Goal: Task Accomplishment & Management: Complete application form

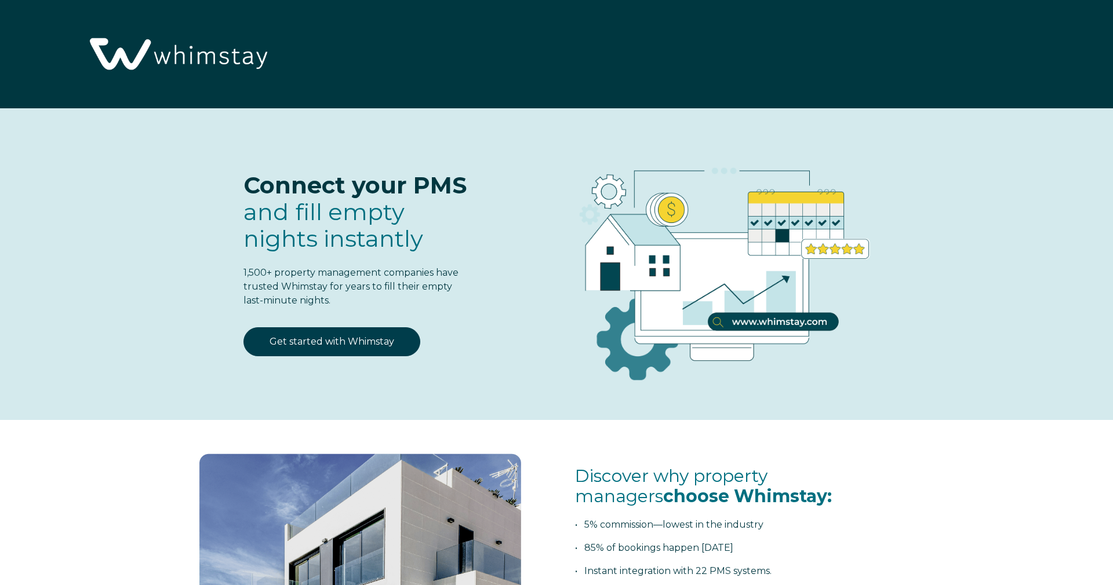
select select "NO"
select select "Standard"
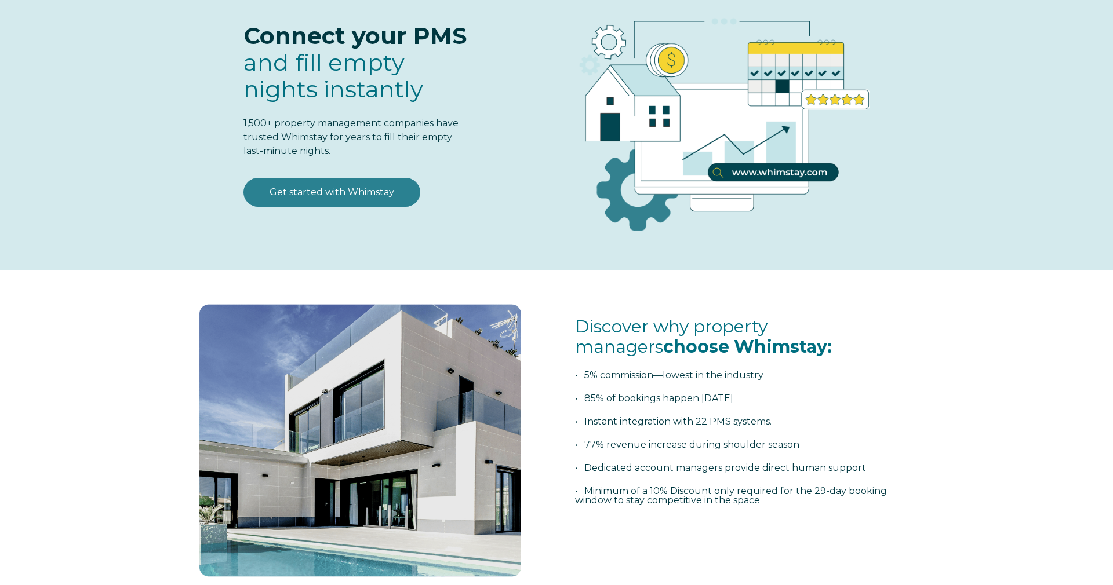
scroll to position [150, 0]
click at [332, 198] on link "Get started with Whimstay" at bounding box center [331, 191] width 177 height 29
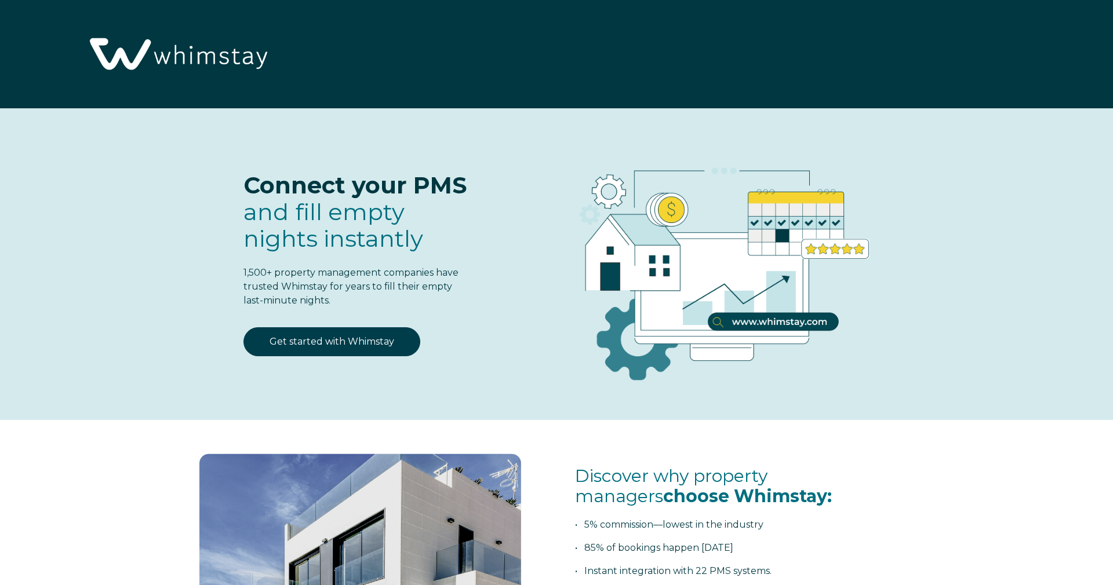
scroll to position [1520, 0]
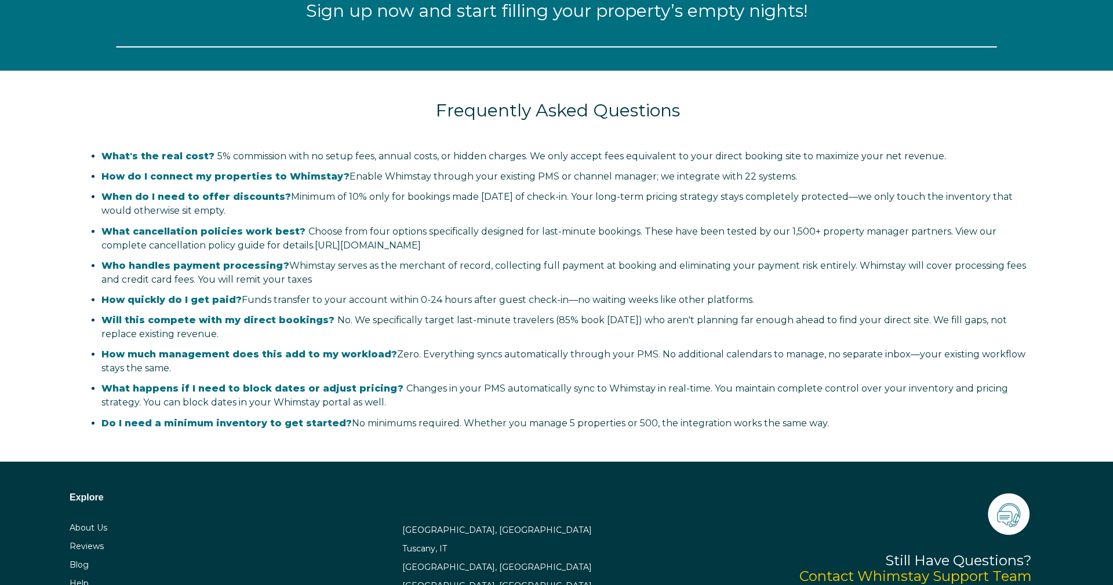
select select "NO"
select select "Standard"
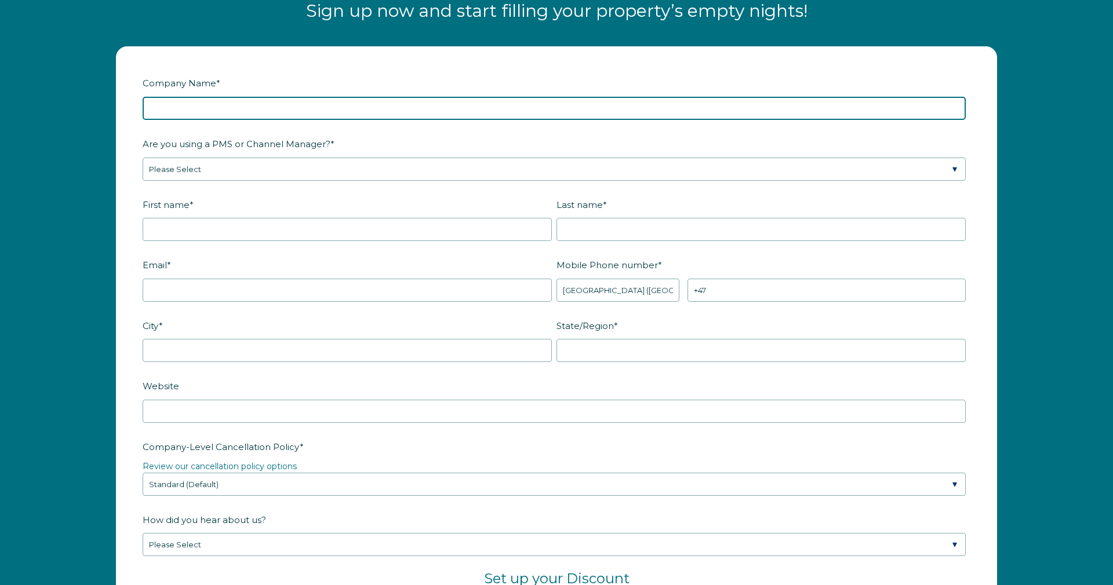
click at [255, 107] on input "Company Name *" at bounding box center [554, 108] width 823 height 23
type input "Blabergan Lodge"
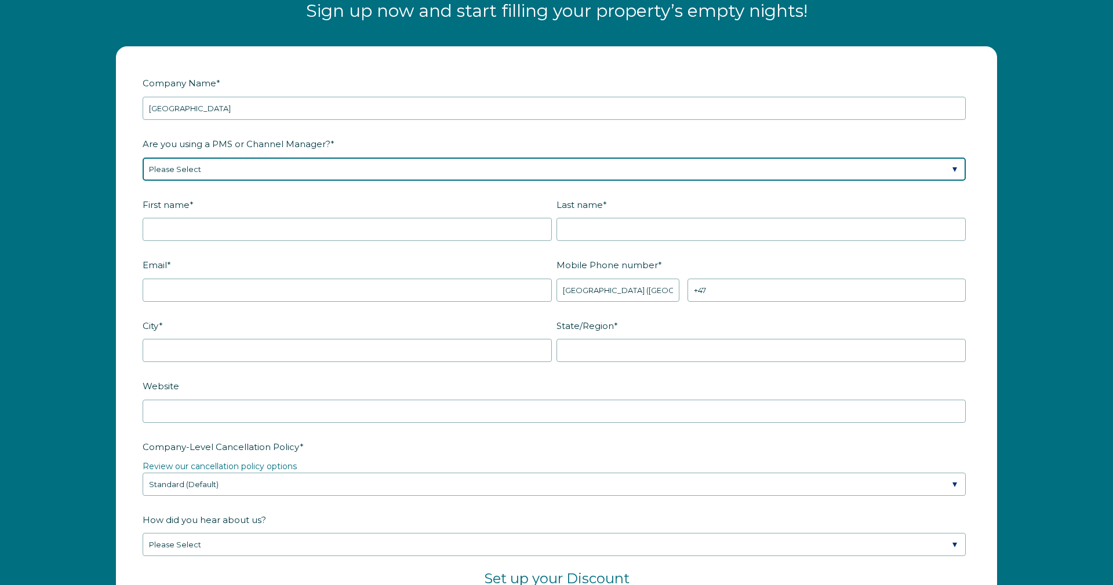
click at [257, 173] on select "Please Select Barefoot BookingPal Boost Brightside CiiRUS Escapia Guesty Hostaw…" at bounding box center [554, 169] width 823 height 23
select select "Lodgify"
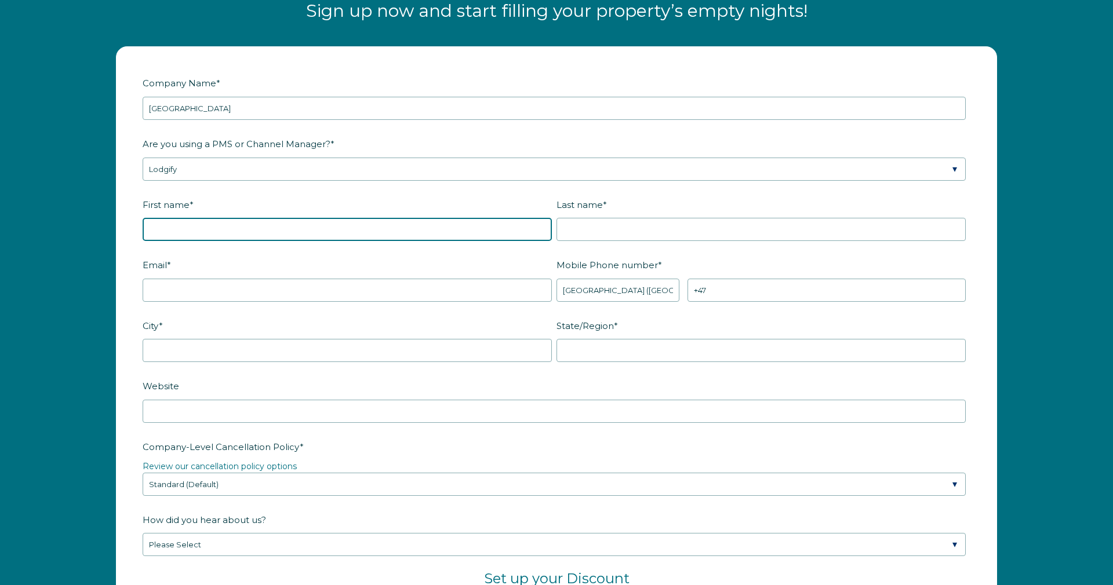
click at [186, 230] on input "First name *" at bounding box center [347, 229] width 409 height 23
type input "[PERSON_NAME]"
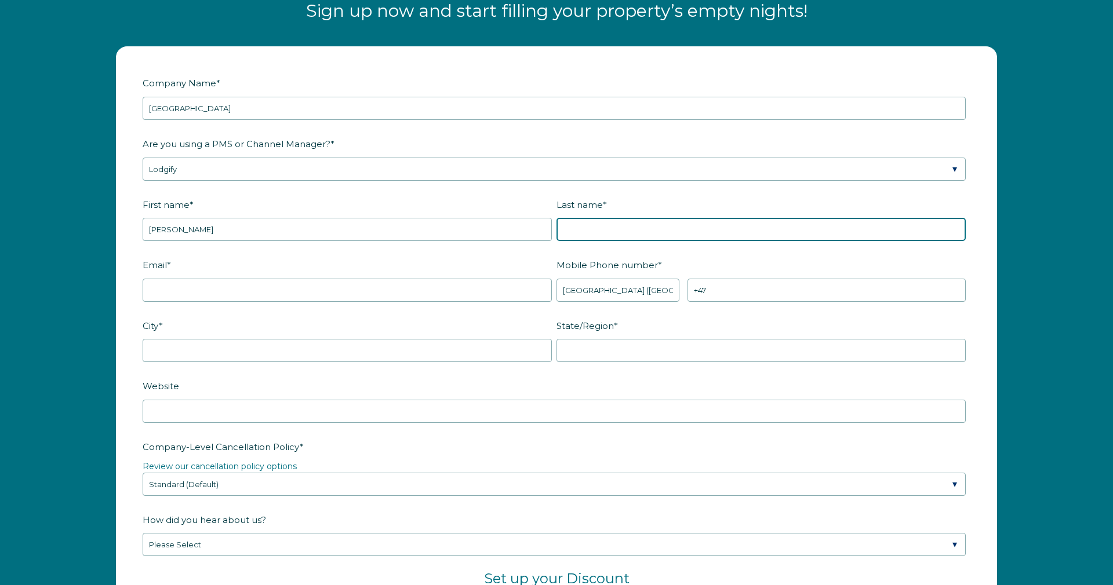
type input "Karlsen"
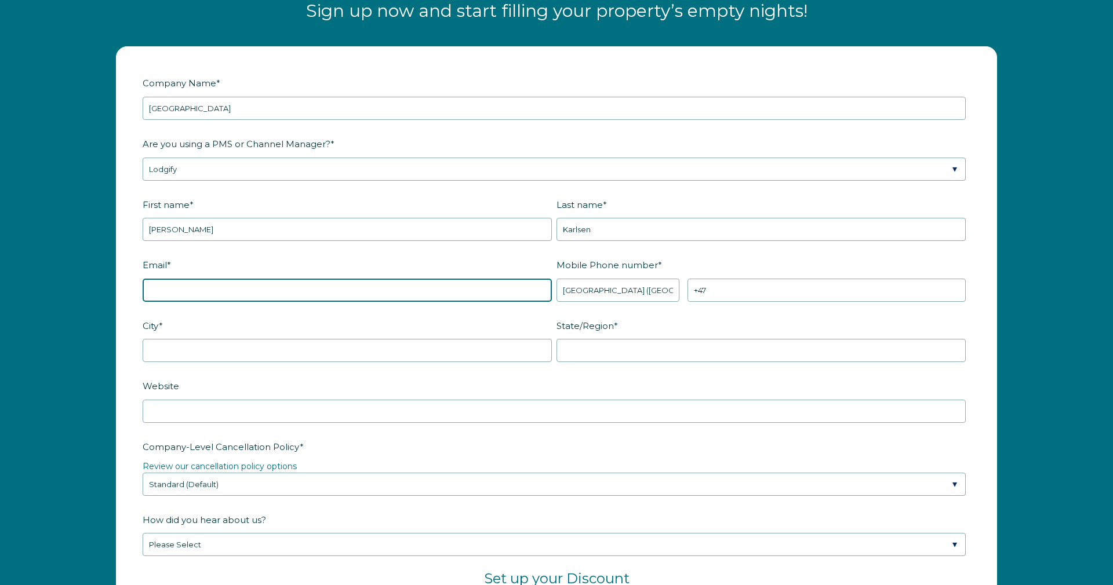
type input "Monica.karlsen@outlook.com"
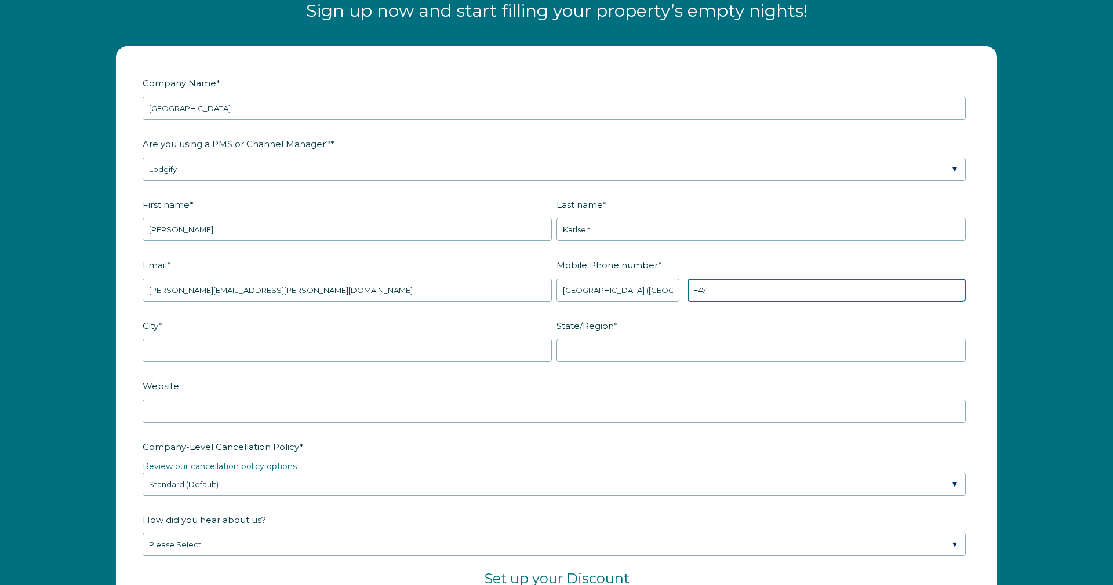
type input "[PHONE_NUMBER]"
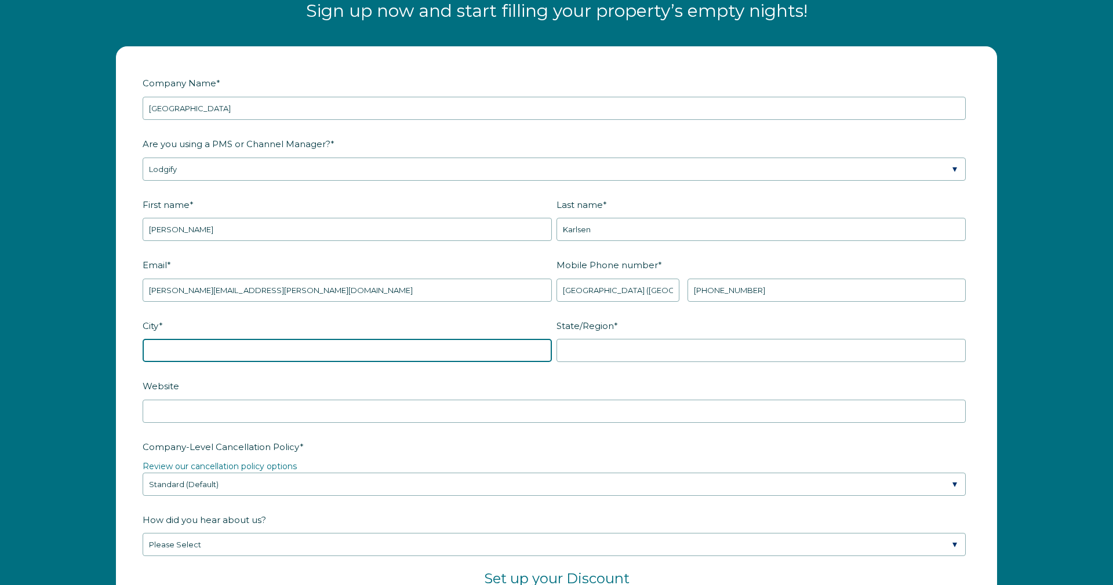
type input "Tromsø"
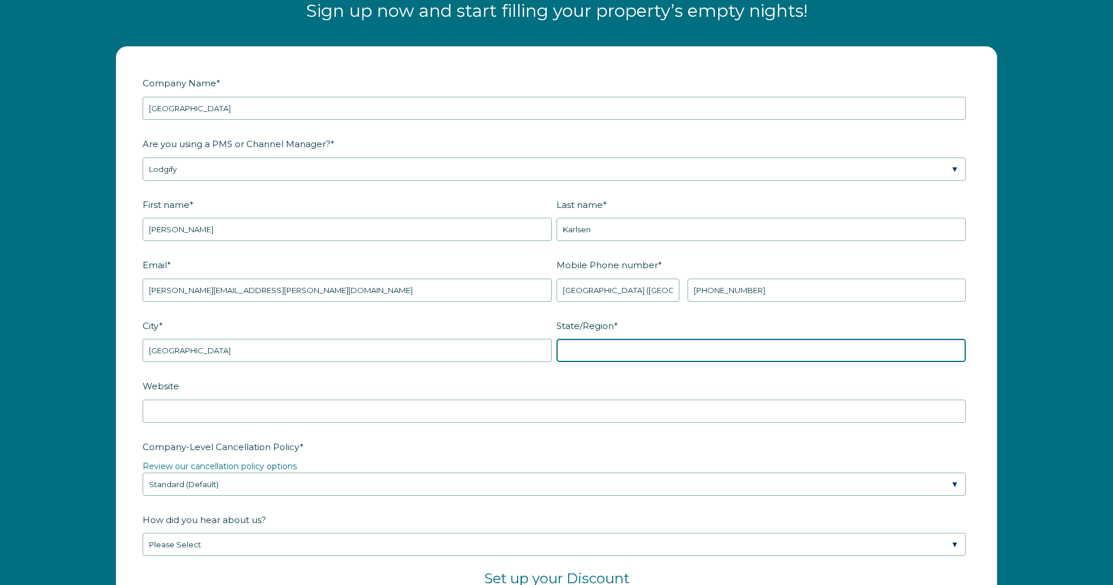
click at [620, 347] on input "State/Region *" at bounding box center [760, 350] width 409 height 23
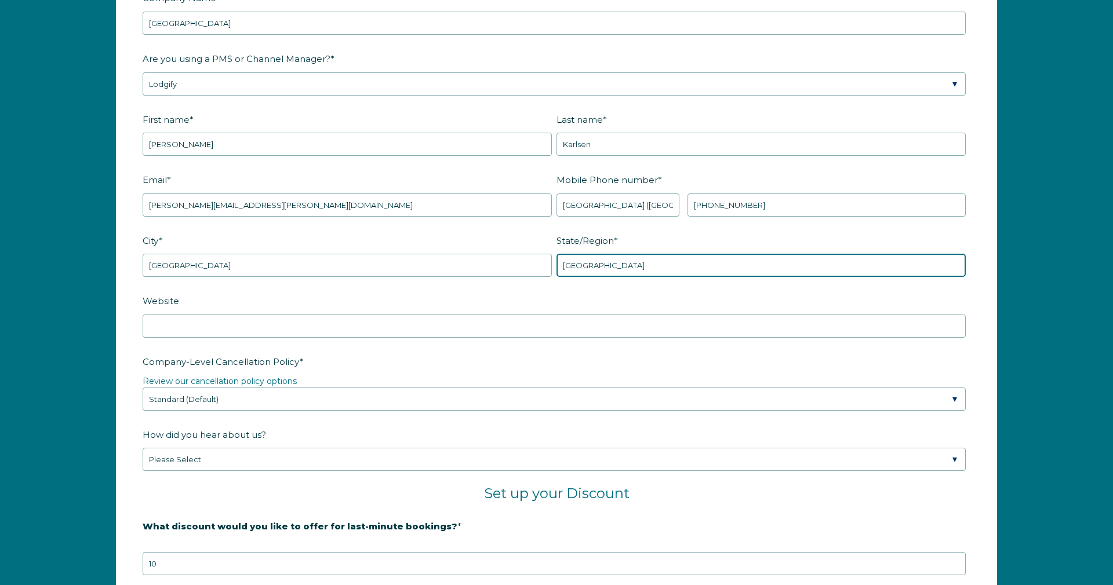
scroll to position [1604, 0]
type input "Troms"
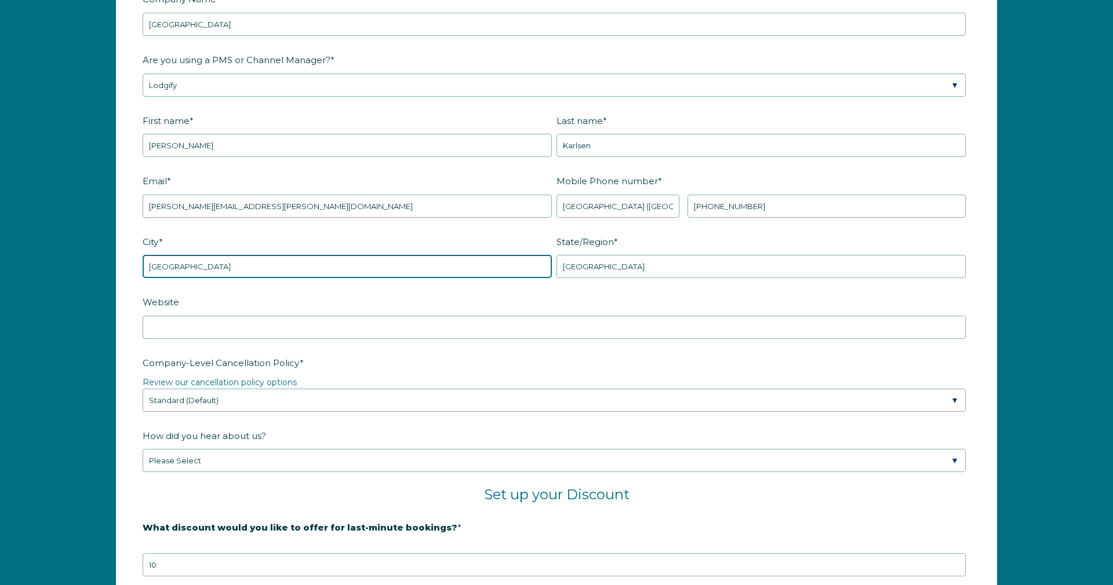
click at [183, 270] on input "Tromsø" at bounding box center [347, 266] width 409 height 23
drag, startPoint x: 183, startPoint y: 270, endPoint x: 138, endPoint y: 270, distance: 44.6
click at [138, 270] on form "Company Name * Blabergan Lodge Are you using a PMS or Channel Manager? * Please…" at bounding box center [557, 392] width 880 height 858
type input "Lenangen"
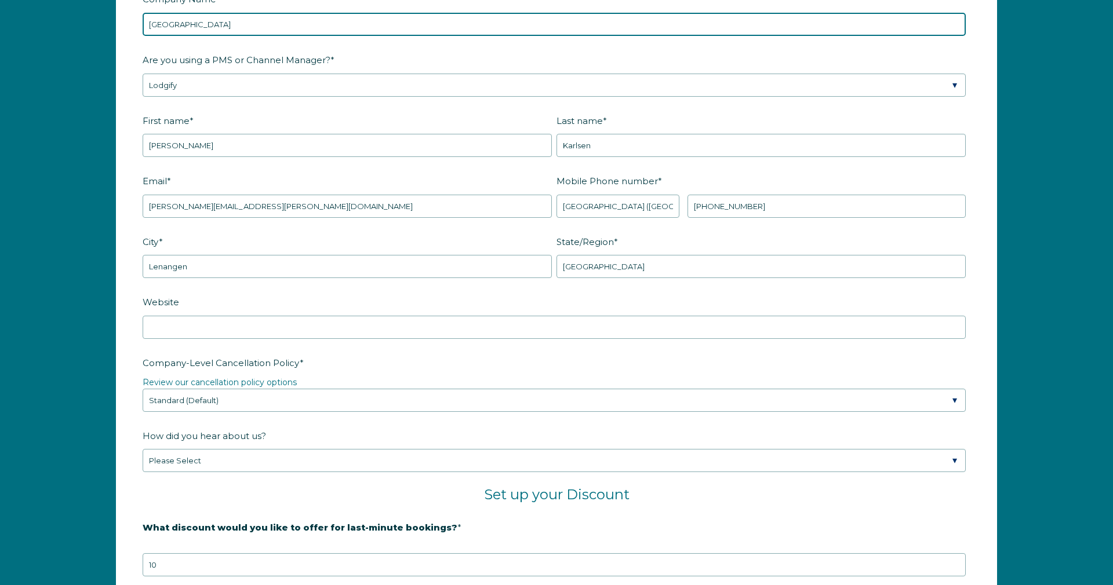
click at [161, 27] on input "Blabergan Lodge" at bounding box center [554, 24] width 823 height 23
type input "Blåbergan Lodge"
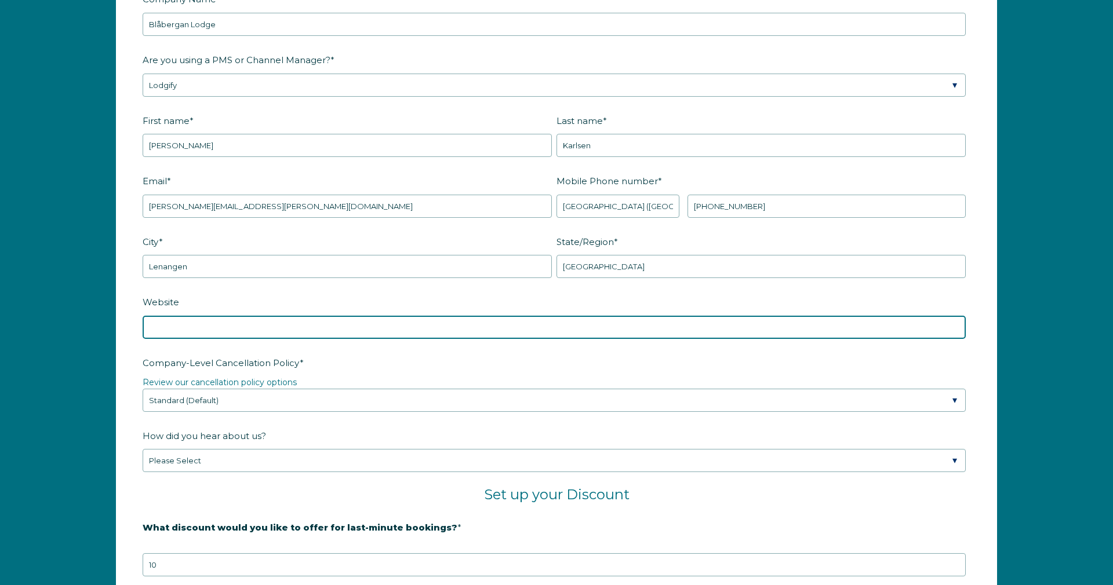
click at [189, 334] on input "Website" at bounding box center [554, 327] width 823 height 23
paste input "https://blaberganlodge.no/"
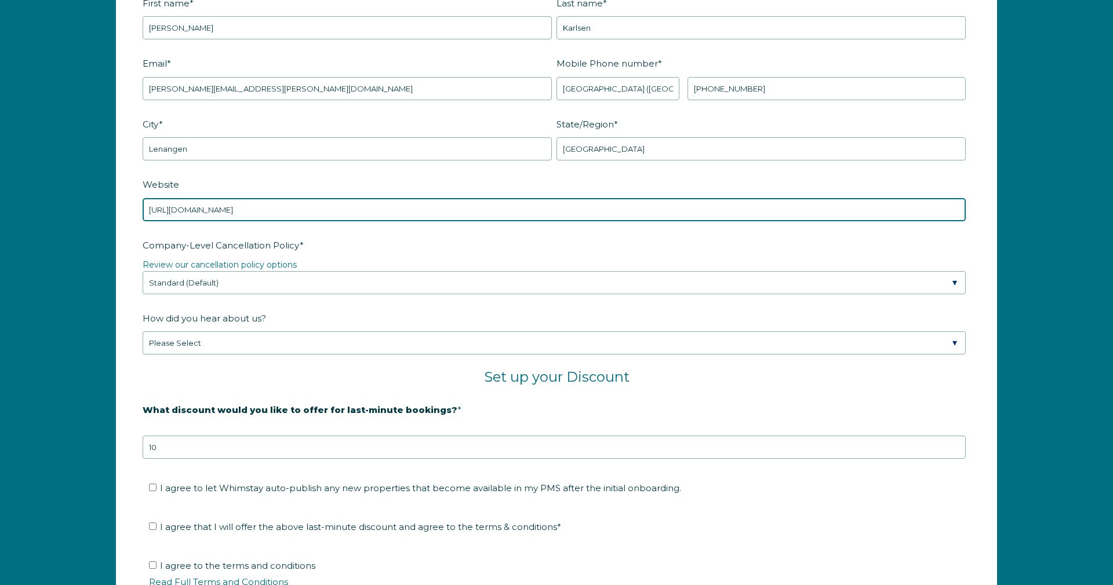
scroll to position [1727, 0]
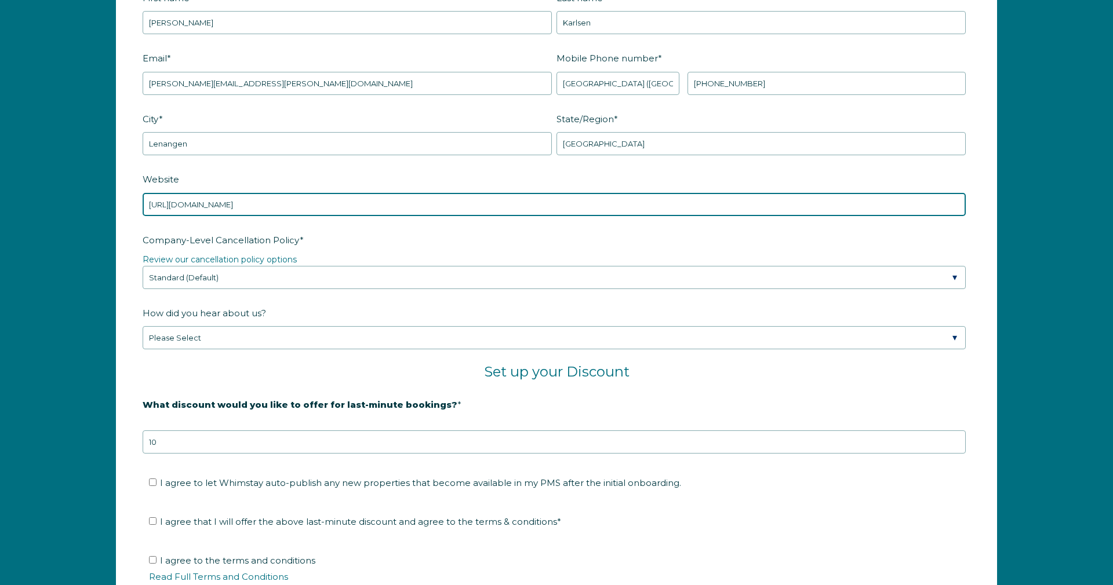
type input "https://blaberganlodge.no/"
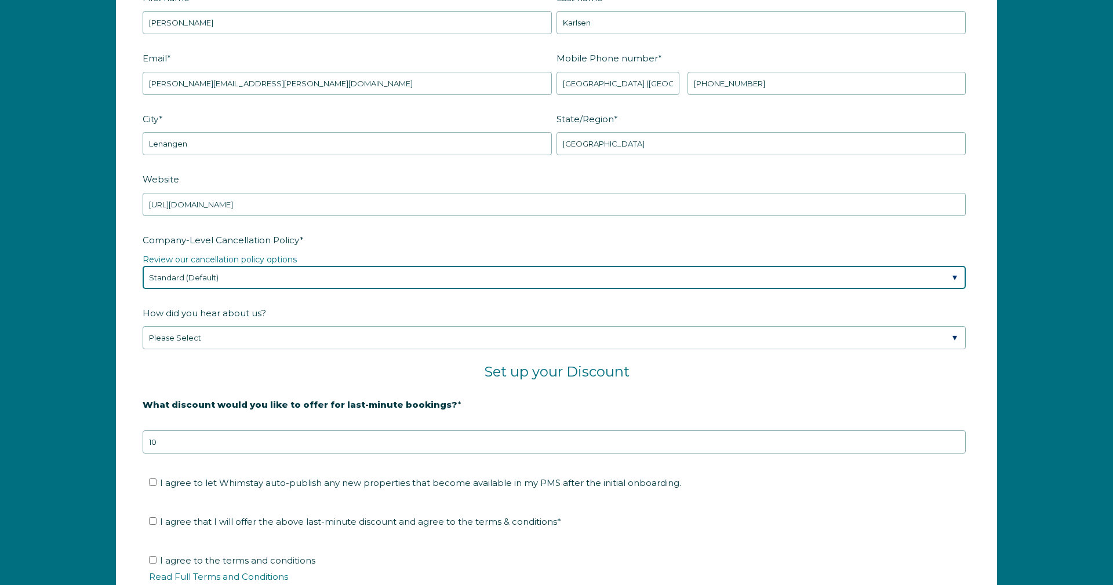
click at [280, 279] on select "Please Select Partial Standard (Default) Moderate Strict" at bounding box center [554, 277] width 823 height 23
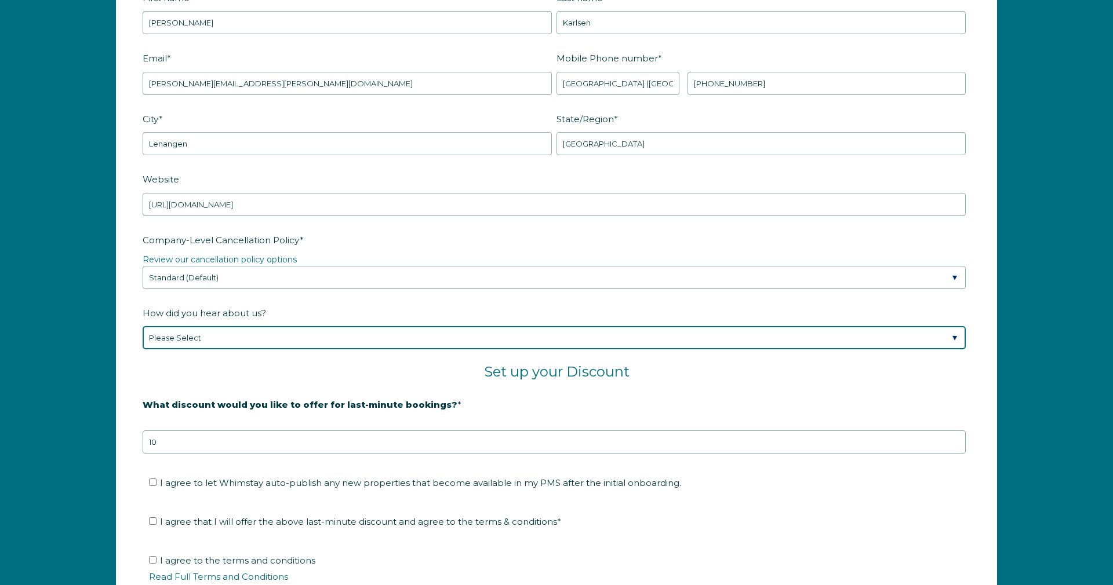
click at [283, 339] on select "Please Select Found Whimstay through a Google search Spoke to a Whimstay salesp…" at bounding box center [554, 337] width 823 height 23
select select "Podcast"
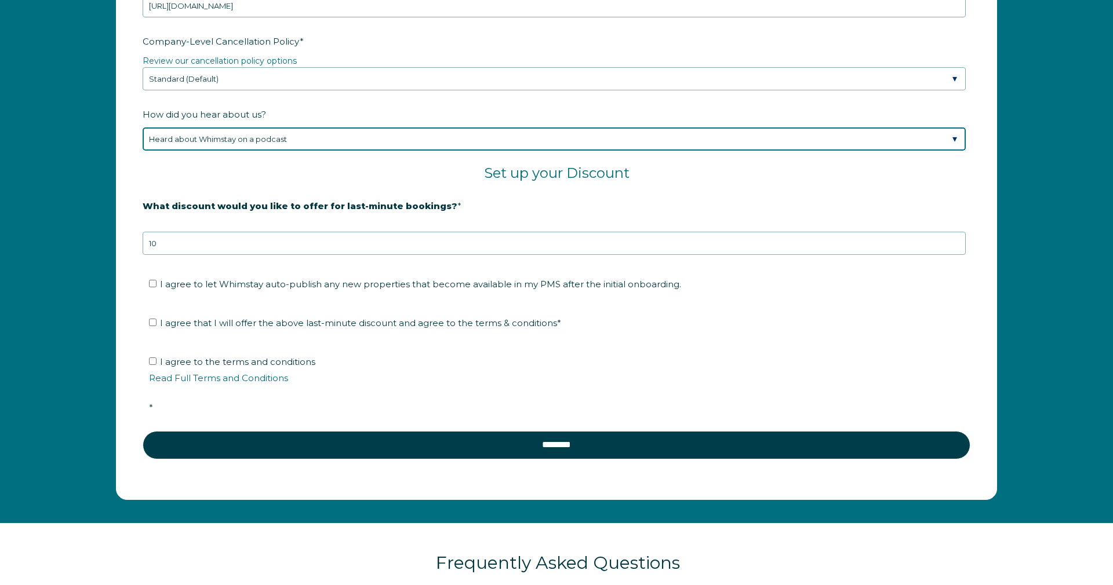
scroll to position [1929, 0]
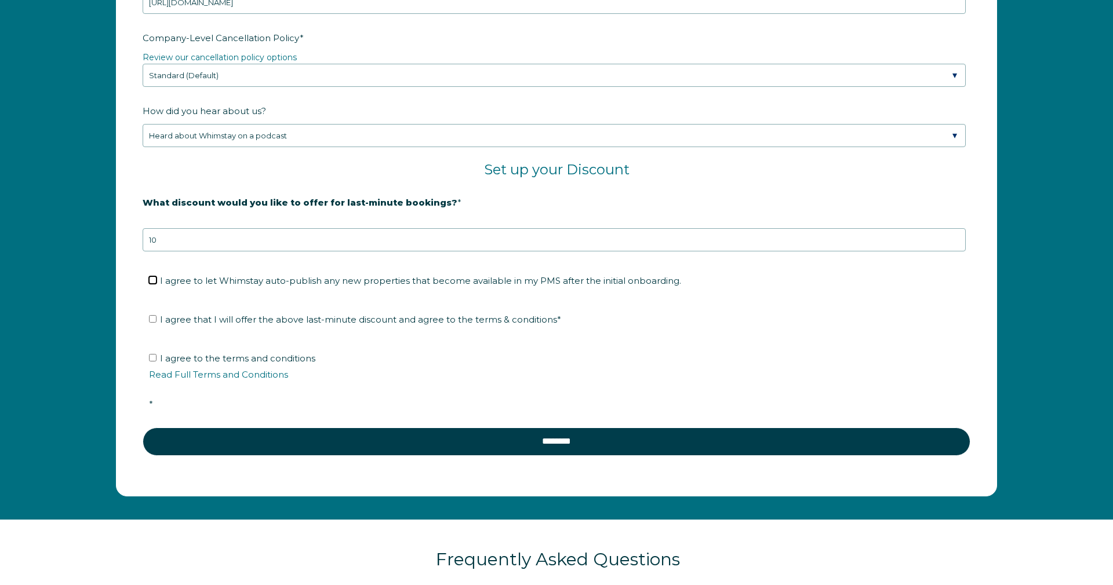
click at [150, 276] on input "I agree to let Whimstay auto-publish any new properties that become available i…" at bounding box center [153, 280] width 8 height 8
checkbox input "true"
click at [154, 319] on input "I agree that I will offer the above last-minute discount and agree to the terms…" at bounding box center [153, 319] width 8 height 8
checkbox input "true"
click at [156, 357] on input "I agree to the terms and conditions Read Full Terms and Conditions *" at bounding box center [153, 358] width 8 height 8
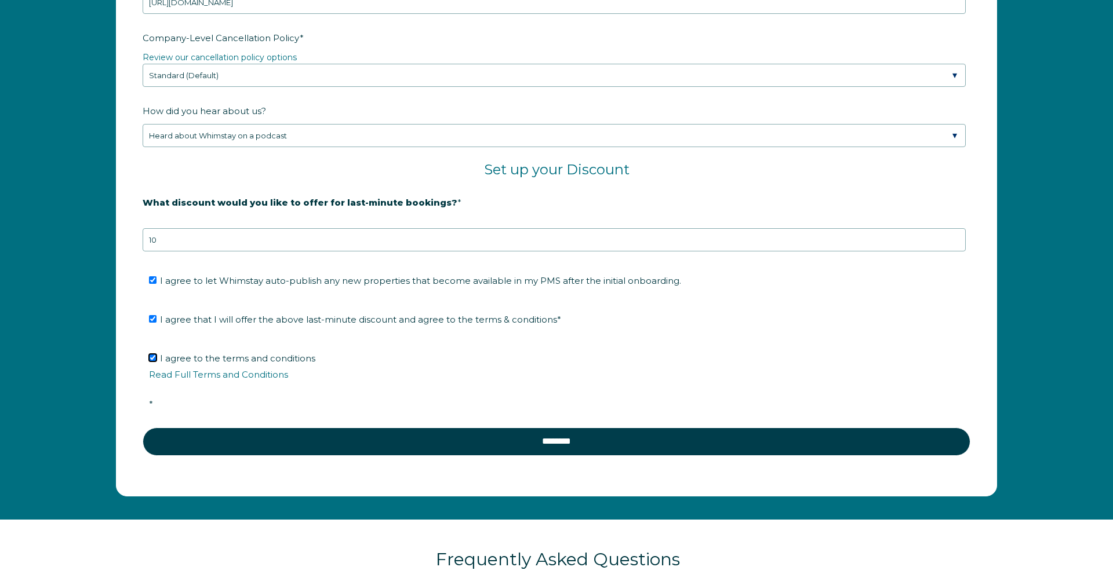
checkbox input "true"
click at [238, 374] on link "Read Full Terms and Conditions" at bounding box center [218, 374] width 139 height 11
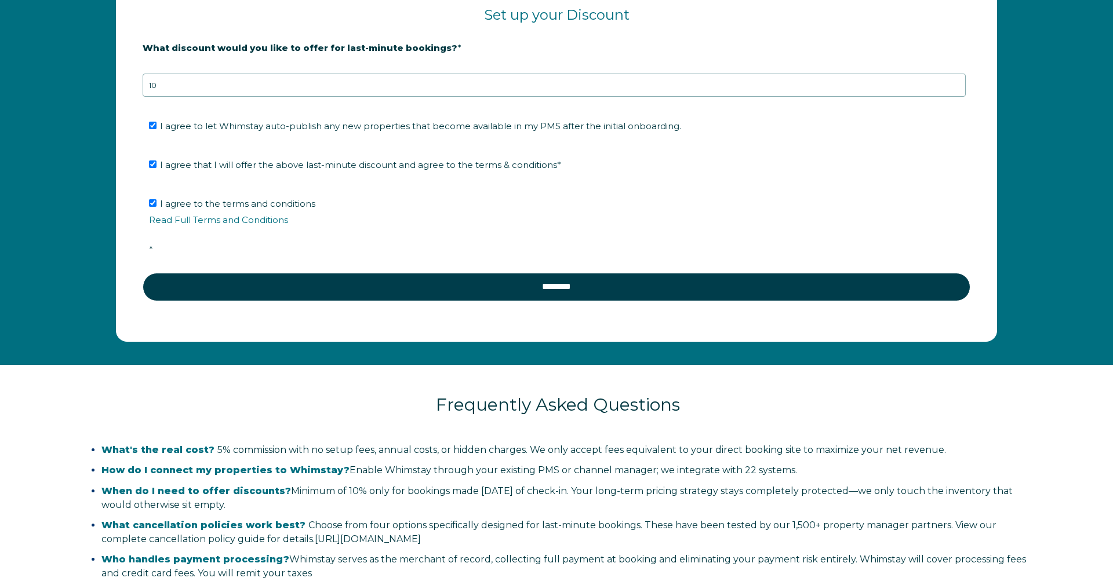
scroll to position [2087, 0]
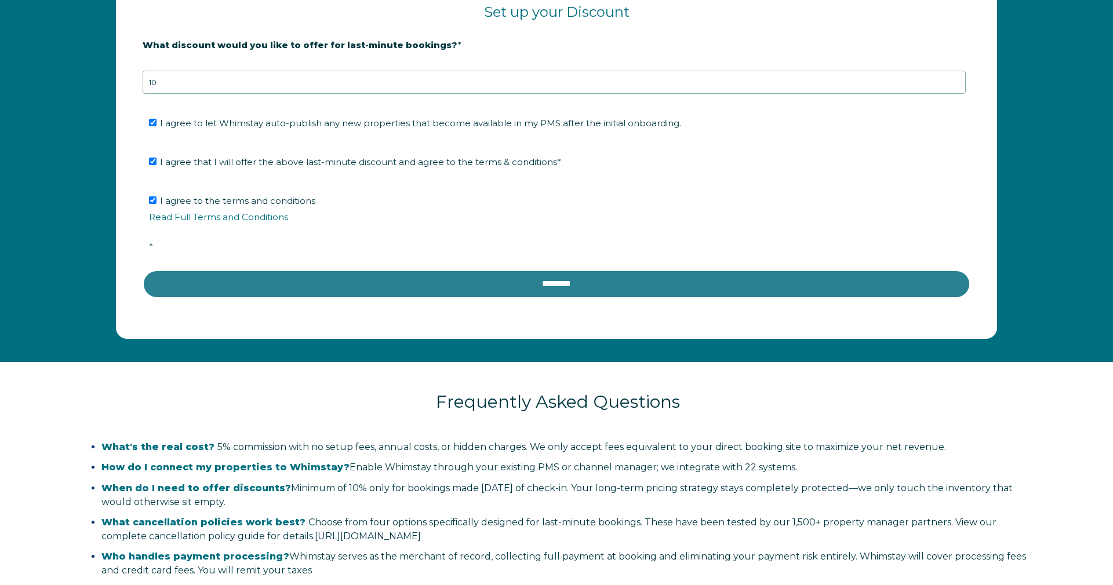
click at [550, 278] on input "********" at bounding box center [557, 284] width 828 height 28
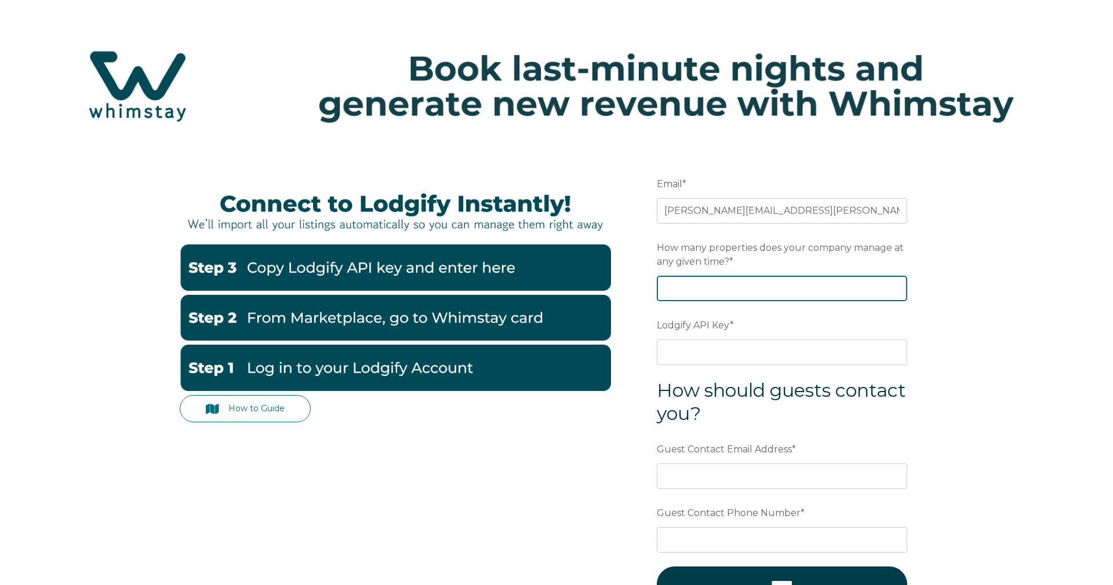
click at [730, 289] on input "How many properties does your company manage at any given time? *" at bounding box center [782, 289] width 250 height 26
click at [898, 290] on input "-1" at bounding box center [782, 289] width 250 height 26
click at [896, 285] on input "0" at bounding box center [782, 289] width 250 height 26
type input "1"
click at [896, 285] on input "1" at bounding box center [782, 289] width 250 height 26
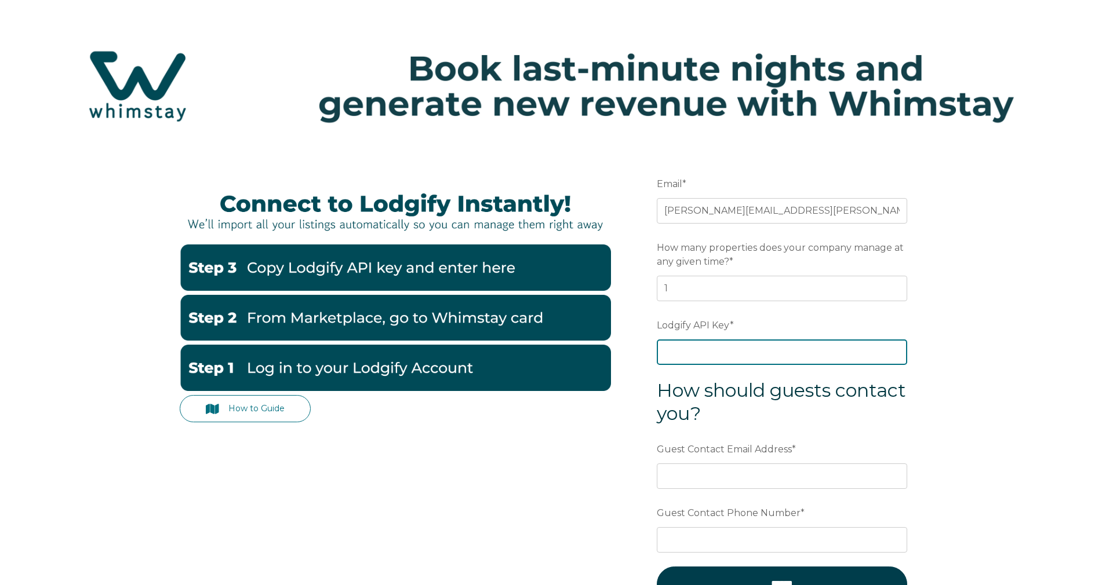
click at [743, 357] on input "Lodgify API Key *" at bounding box center [782, 353] width 250 height 26
paste input "3eBivQOXH62qjcL2/jyrAgxuA0EgUFhXnli0j2Lqgt89iFP9SaxLWig4HLwLZgaP"
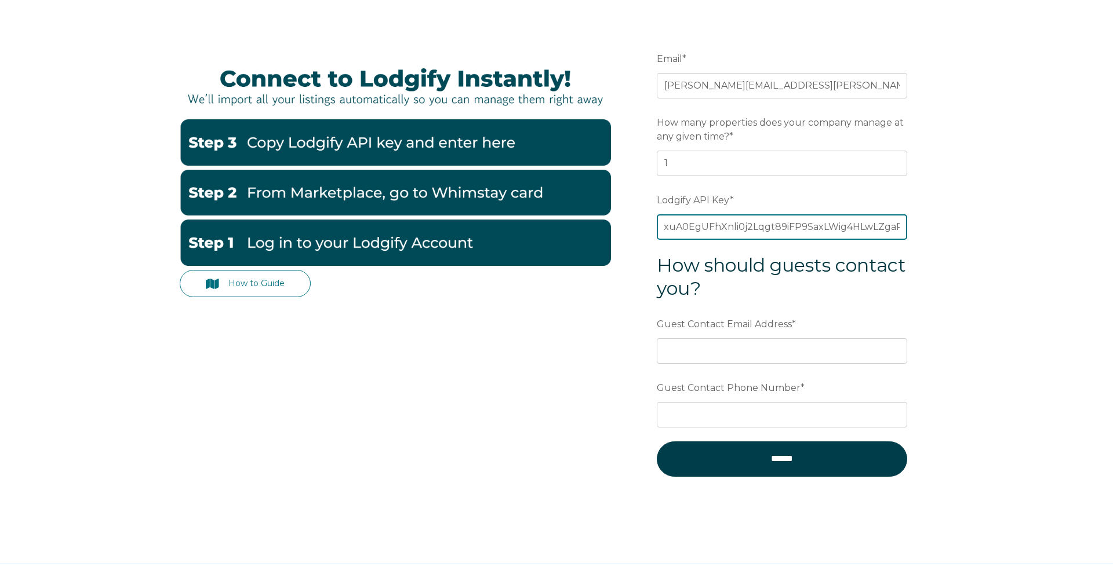
scroll to position [126, 0]
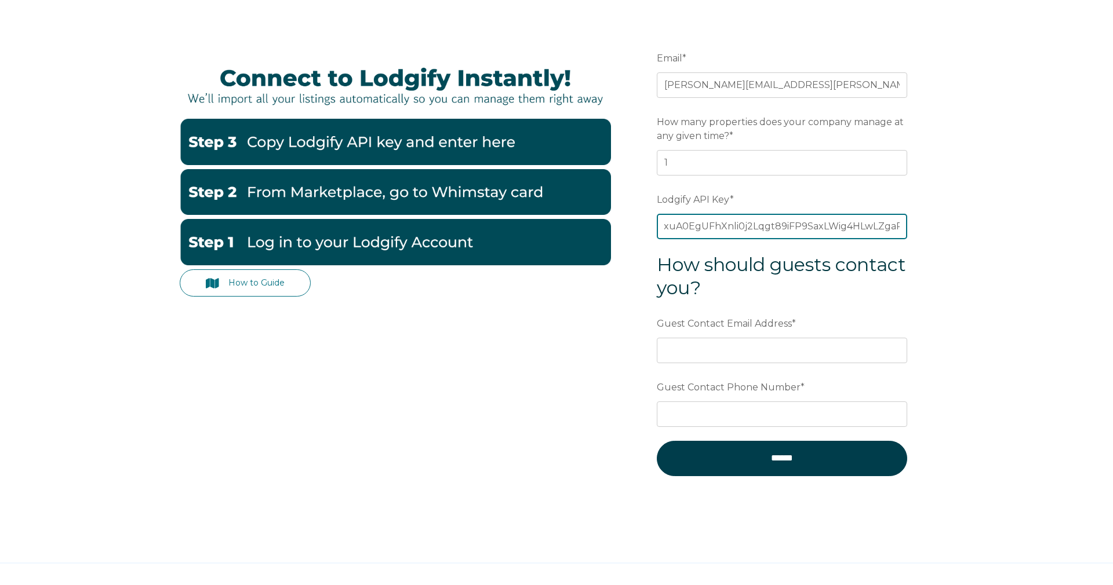
type input "3eBivQOXH62qjcL2/jyrAgxuA0EgUFhXnli0j2Lqgt89iFP9SaxLWig4HLwLZgaP"
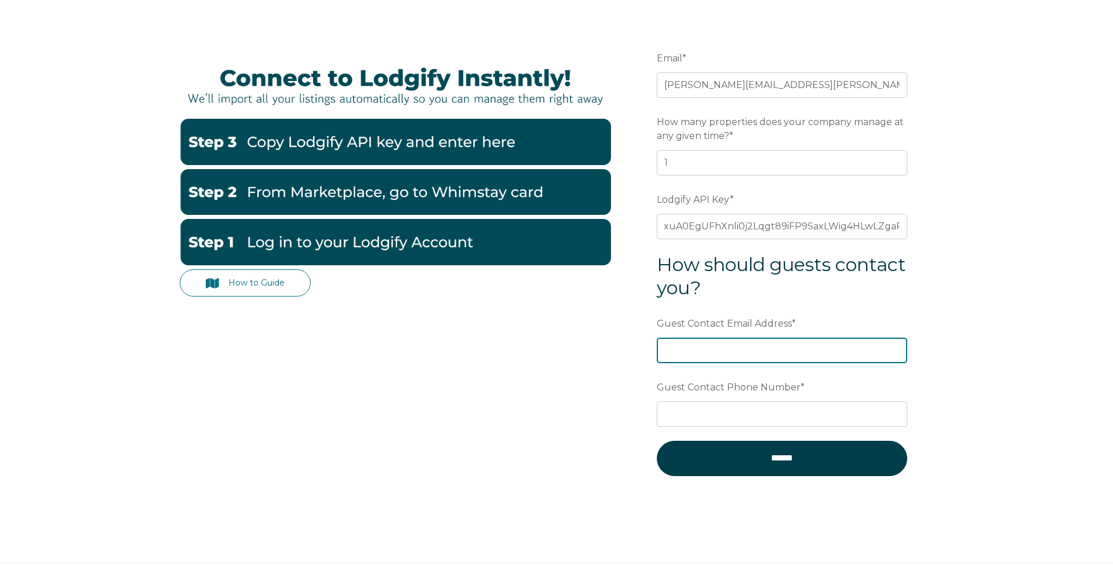
scroll to position [0, 0]
click at [738, 351] on input "Guest Contact Email Address *" at bounding box center [782, 351] width 250 height 26
type input "Monica.karlsen@outlook.com"
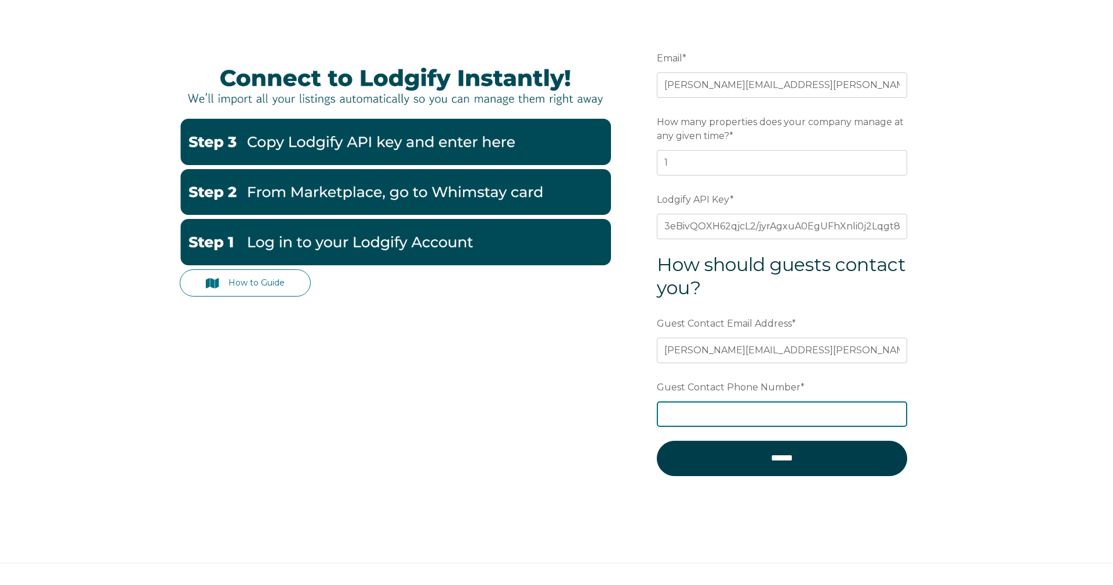
click at [712, 413] on input "Guest Contact Phone Number *" at bounding box center [782, 415] width 250 height 26
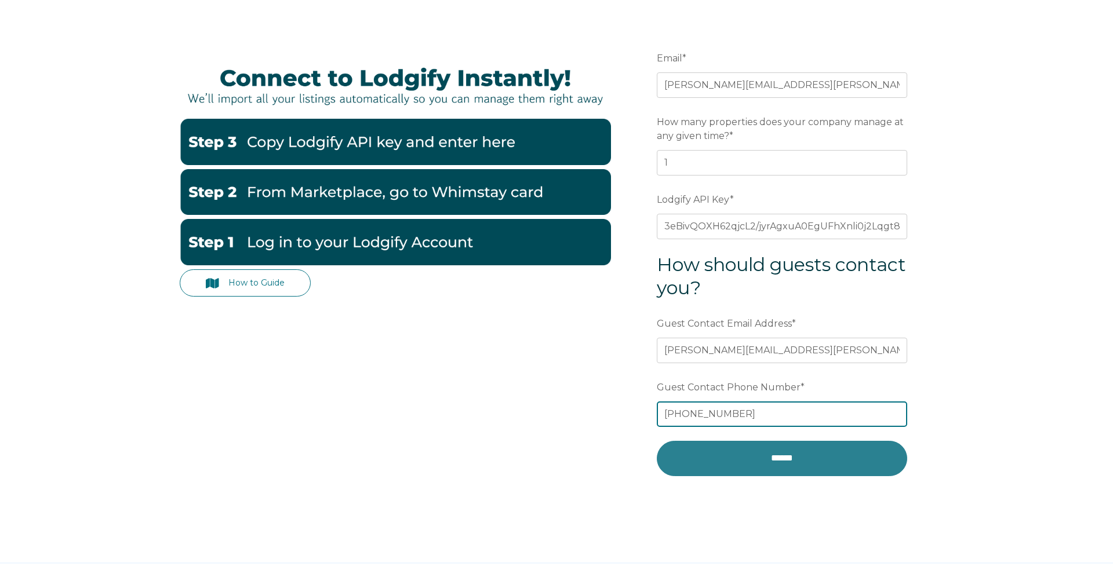
type input "+4799711182"
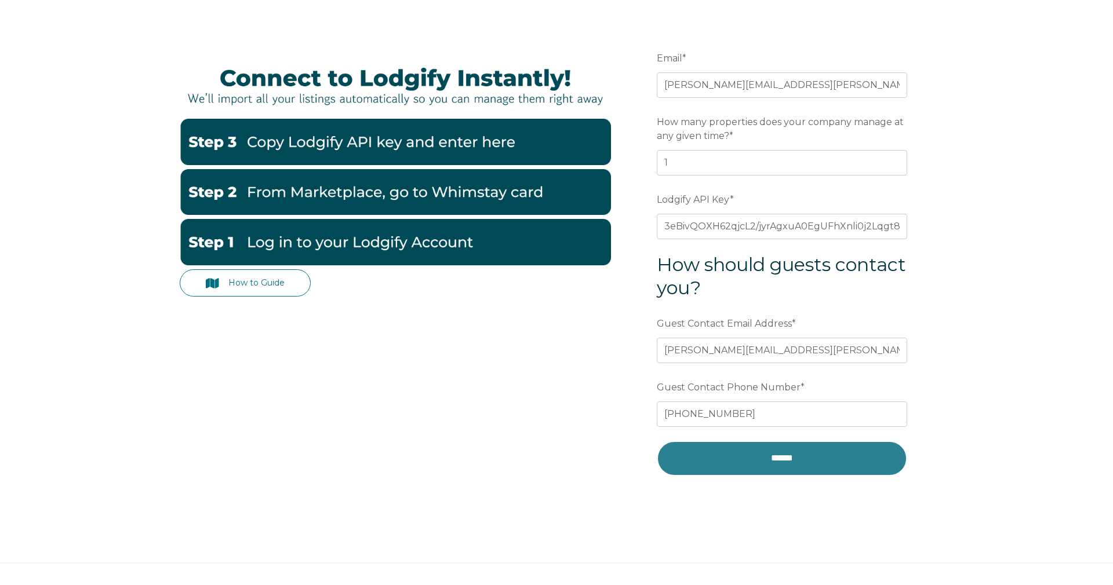
click at [788, 463] on input "******" at bounding box center [782, 458] width 250 height 35
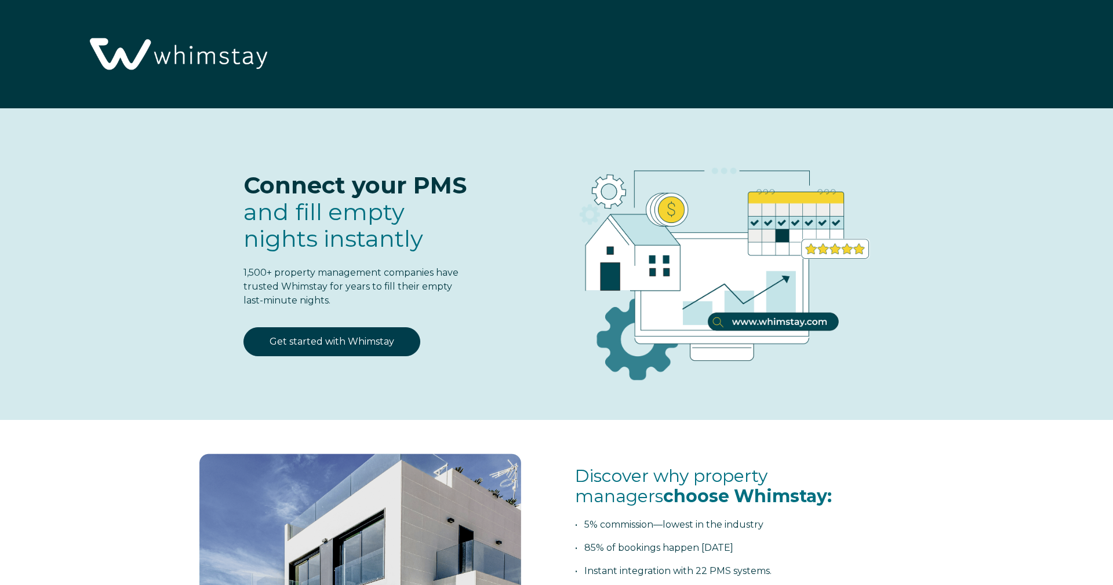
select select "NO"
select select "Standard"
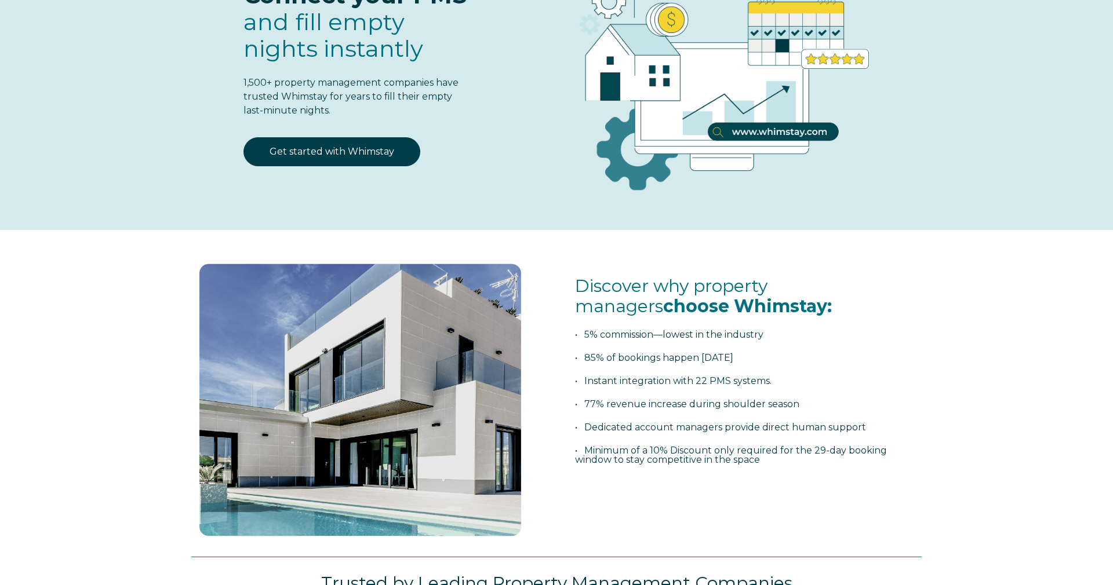
scroll to position [126, 0]
